Goal: Communication & Community: Participate in discussion

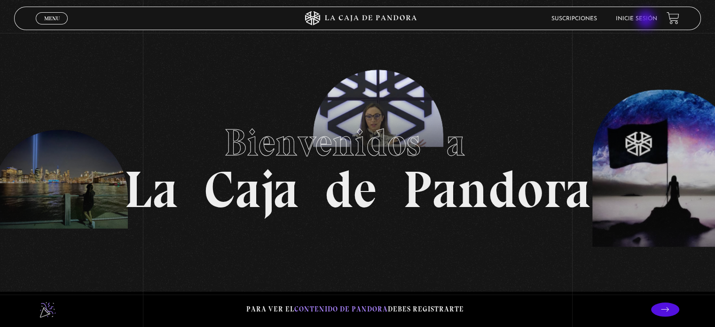
click at [647, 20] on link "Inicie sesión" at bounding box center [636, 19] width 41 height 6
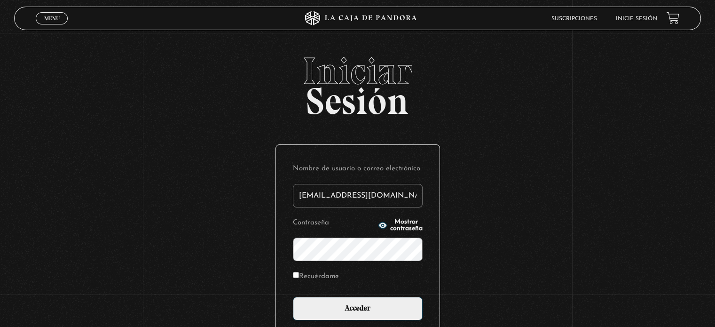
type input "[EMAIL_ADDRESS][DOMAIN_NAME]"
click at [293, 297] on input "Acceder" at bounding box center [358, 309] width 130 height 24
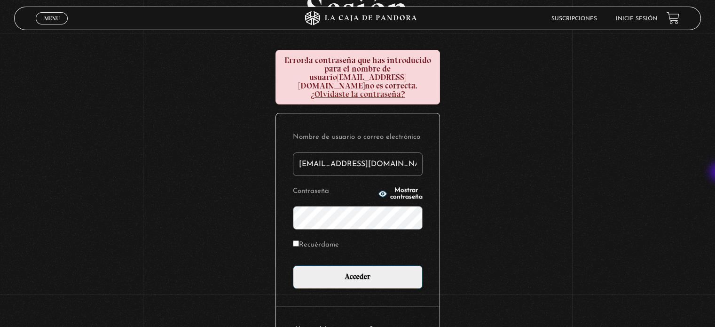
scroll to position [92, 0]
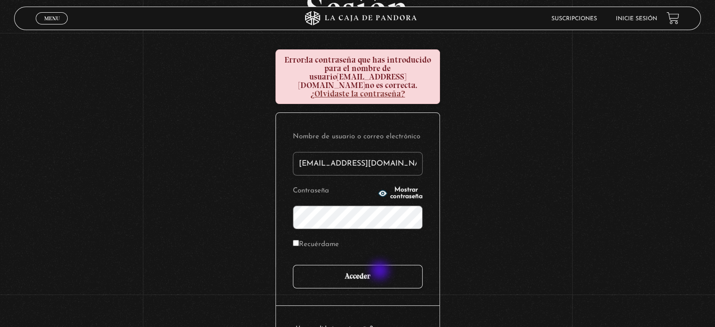
click at [381, 271] on input "Acceder" at bounding box center [358, 277] width 130 height 24
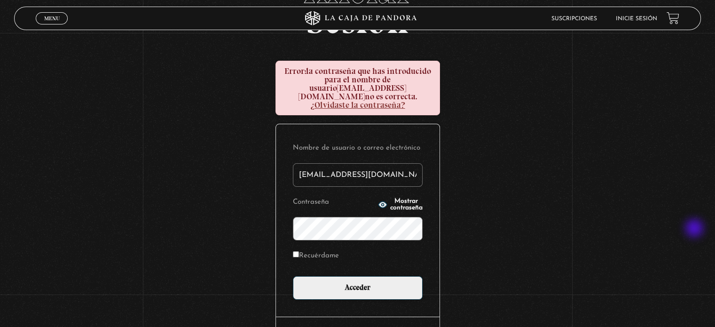
scroll to position [83, 0]
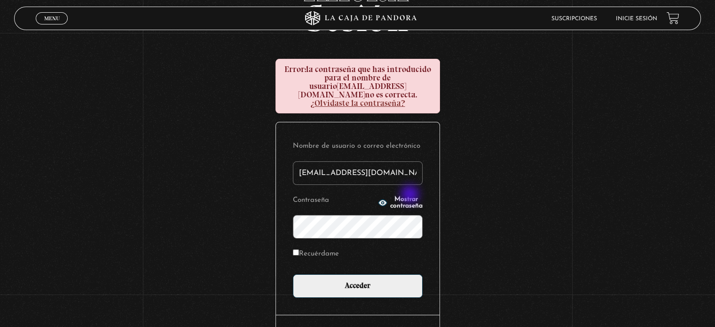
click at [411, 196] on span "Mostrar contraseña" at bounding box center [406, 202] width 32 height 13
click at [327, 247] on label "Recuérdame" at bounding box center [316, 254] width 46 height 15
click at [299, 249] on input "Recuérdame" at bounding box center [296, 252] width 6 height 6
checkbox input "true"
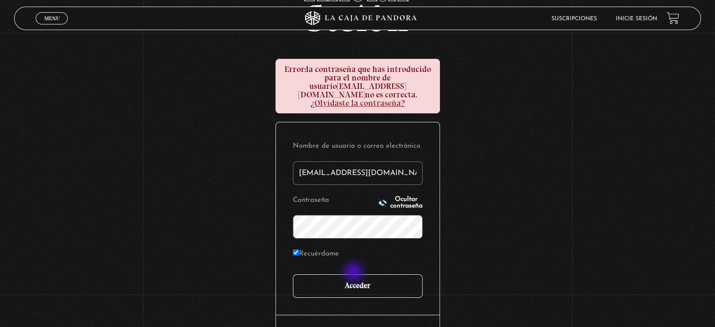
click at [354, 274] on input "Acceder" at bounding box center [358, 286] width 130 height 24
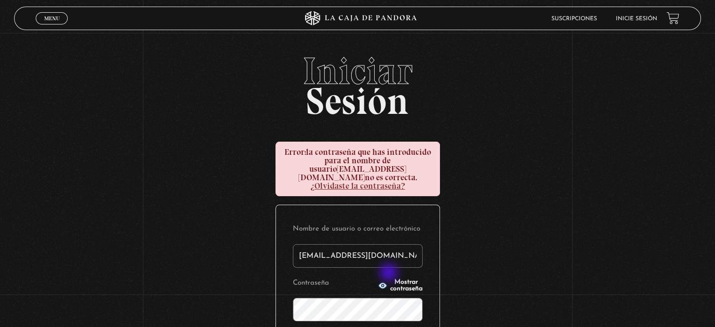
click at [390, 279] on span "Mostrar contraseña" at bounding box center [406, 285] width 32 height 13
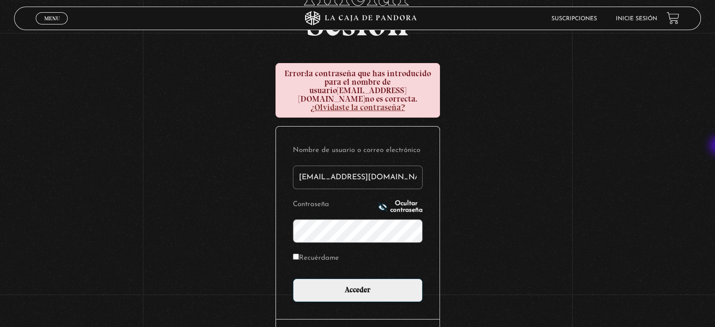
scroll to position [88, 0]
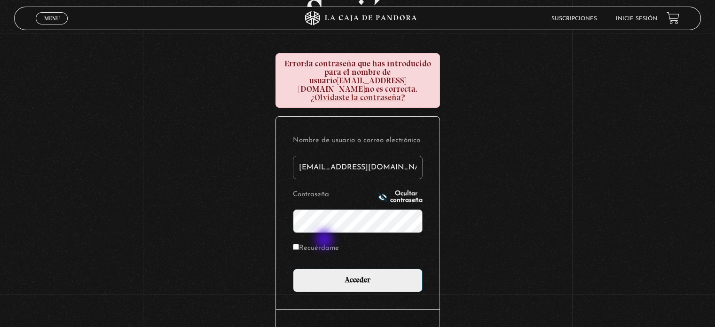
click at [325, 241] on label "Recuérdame" at bounding box center [316, 248] width 46 height 15
click at [299, 244] on input "Recuérdame" at bounding box center [296, 247] width 6 height 6
checkbox input "true"
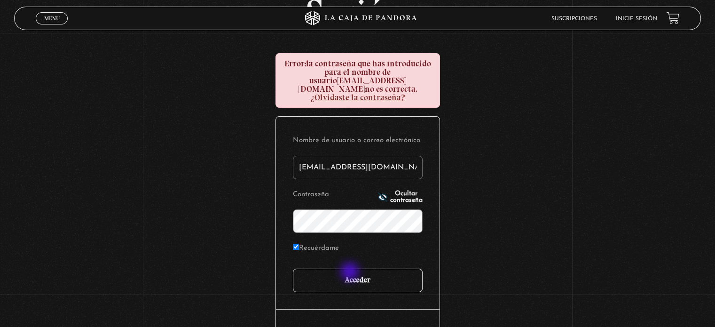
click at [352, 275] on input "Acceder" at bounding box center [358, 280] width 130 height 24
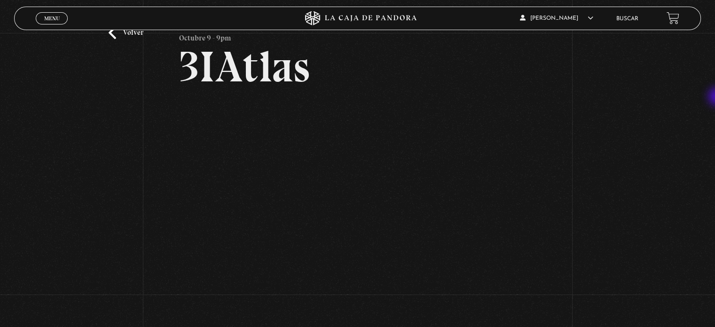
scroll to position [41, 0]
